Goal: Find specific page/section: Find specific page/section

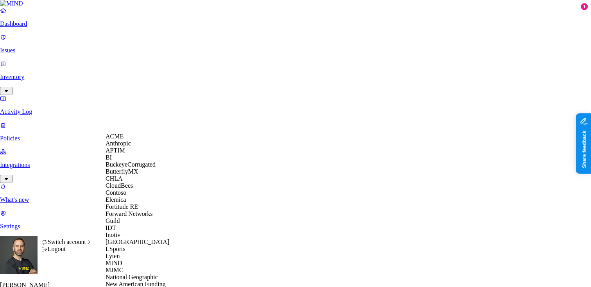
click at [127, 140] on div "ACME" at bounding box center [144, 136] width 76 height 7
